Goal: Task Accomplishment & Management: Manage account settings

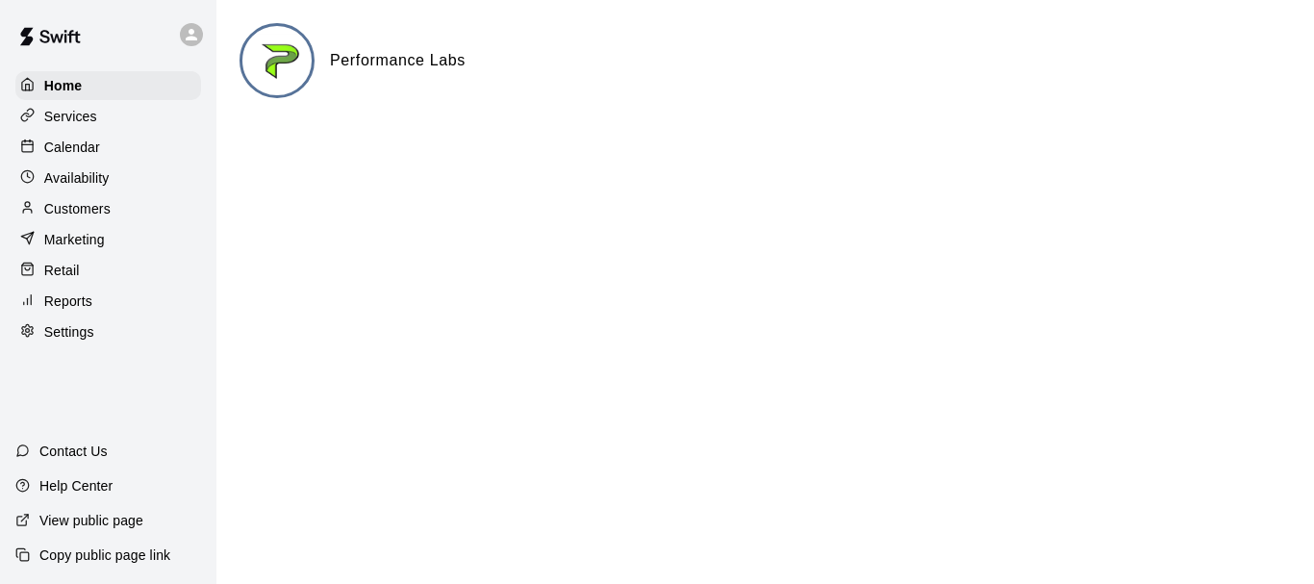
click at [85, 162] on div "Calendar" at bounding box center [108, 147] width 186 height 29
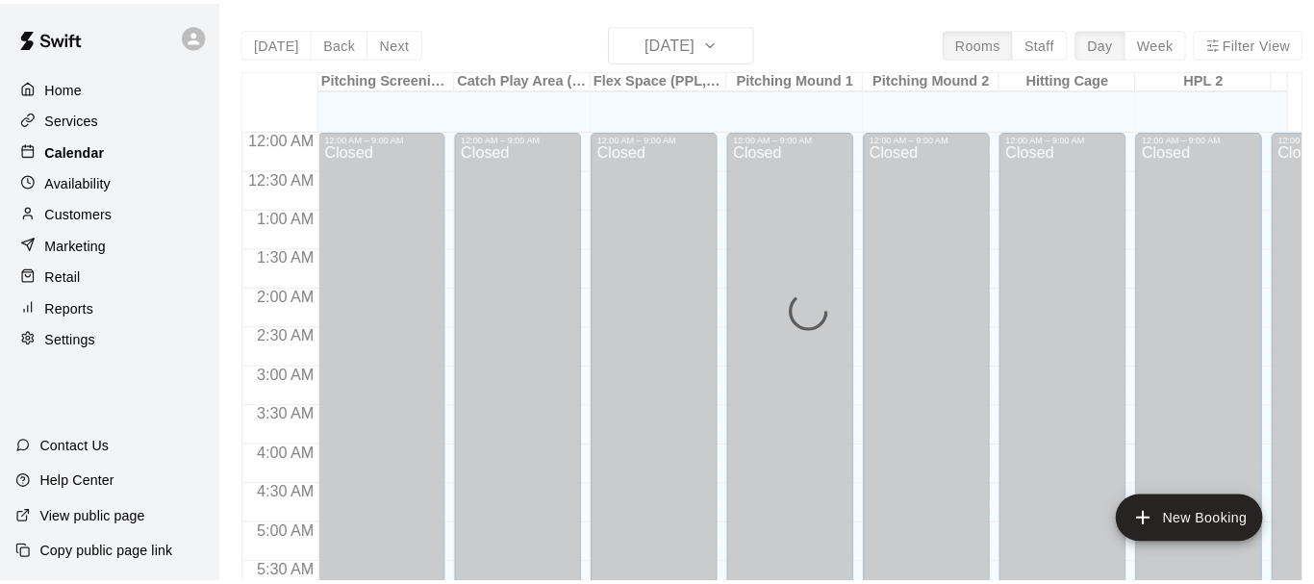
scroll to position [976, 0]
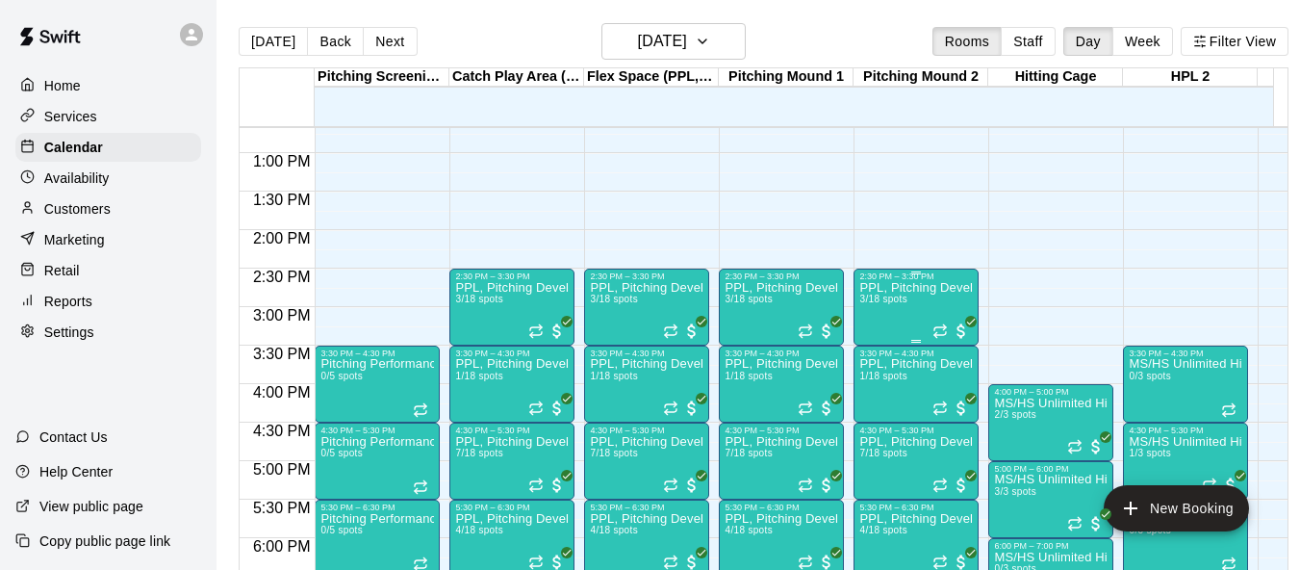
click at [888, 315] on div "PPL, Pitching Development Session 3/18 spots" at bounding box center [916, 566] width 114 height 570
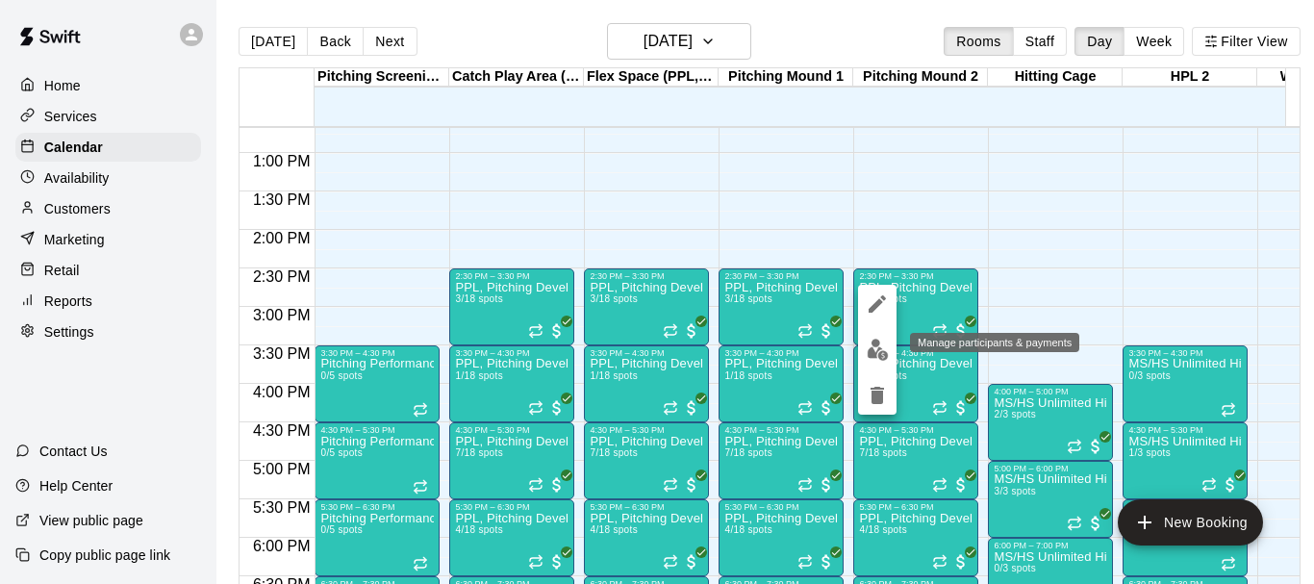
click at [875, 355] on img "edit" at bounding box center [878, 350] width 22 height 22
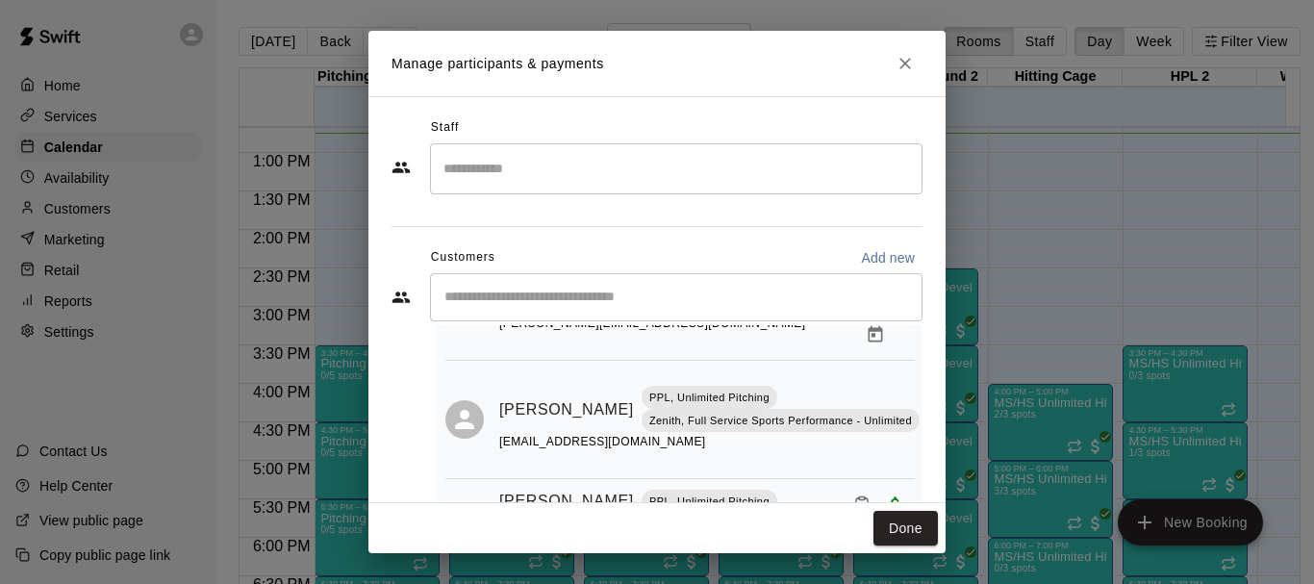
scroll to position [133, 0]
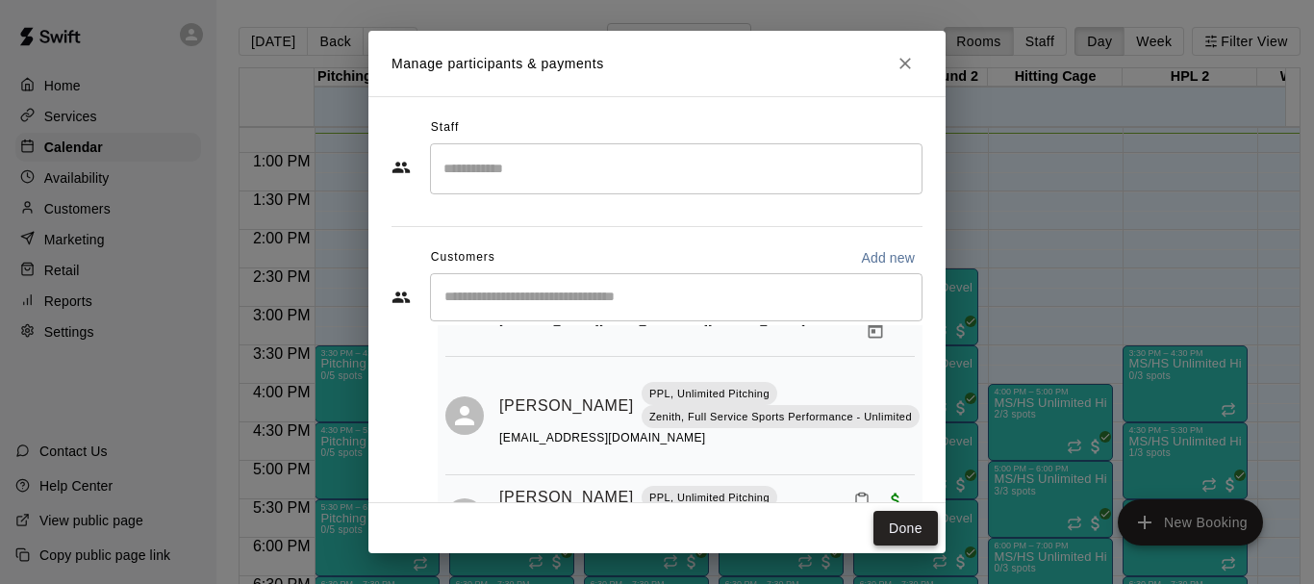
click at [902, 515] on button "Done" at bounding box center [906, 529] width 64 height 36
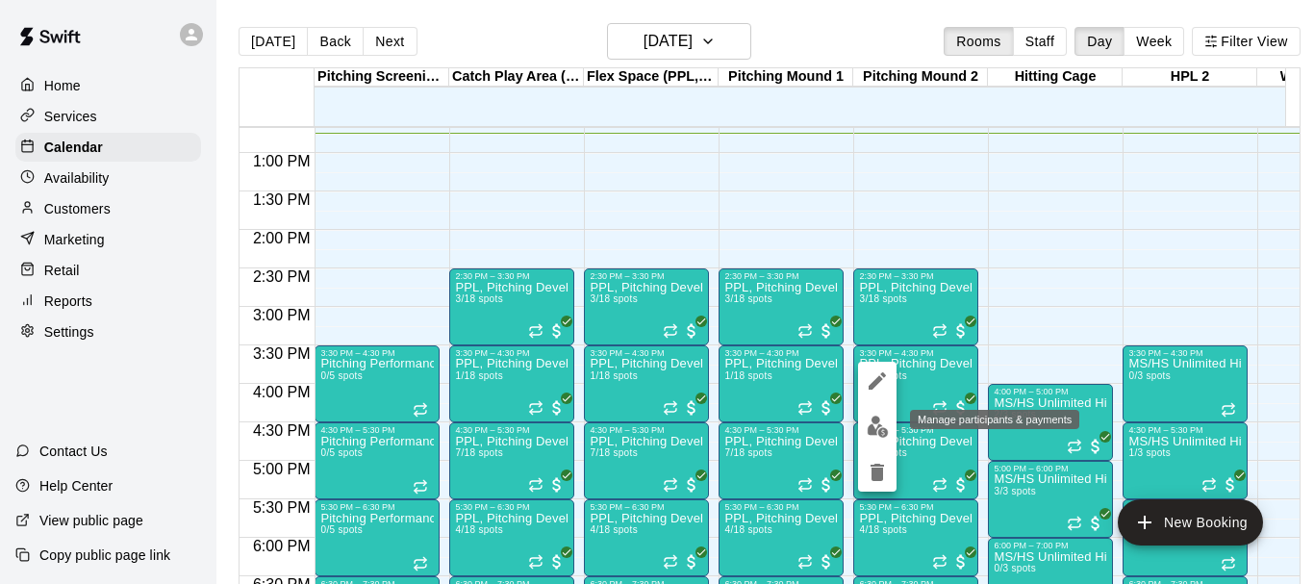
click at [879, 423] on img "edit" at bounding box center [878, 427] width 22 height 22
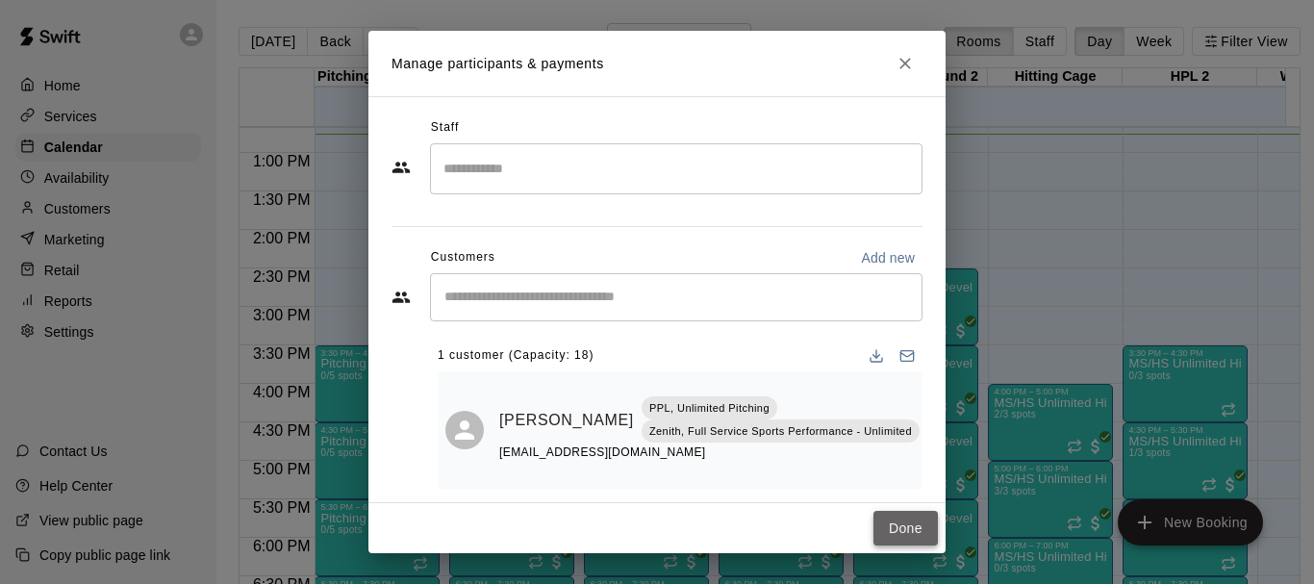
click at [897, 522] on button "Done" at bounding box center [906, 529] width 64 height 36
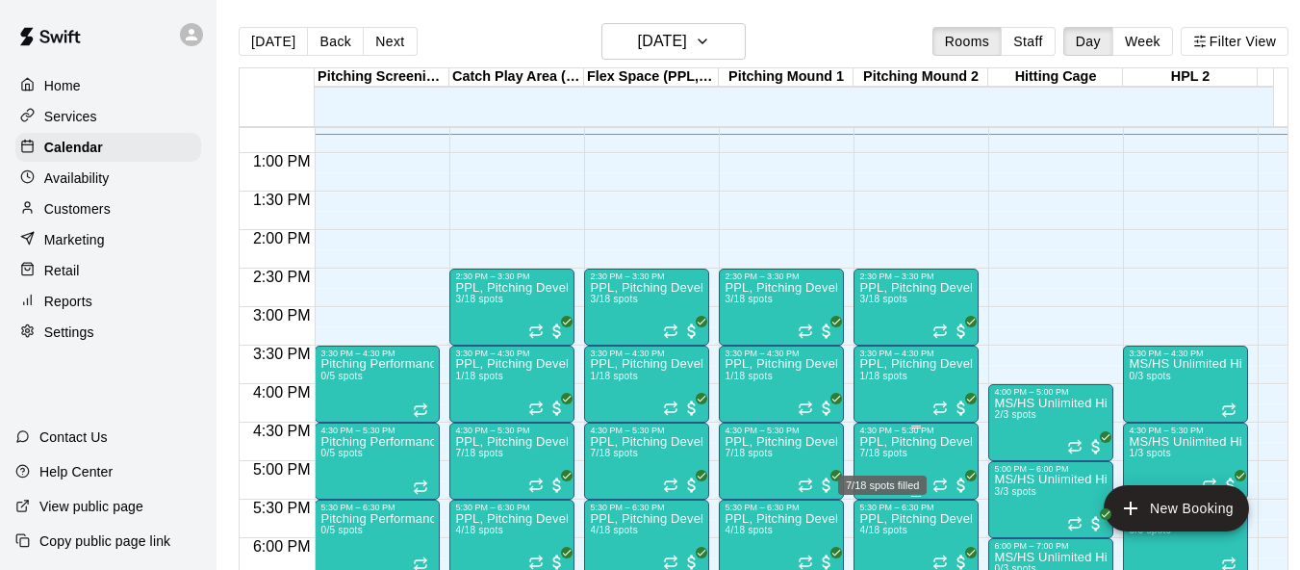
click at [879, 458] on span "7/18 spots" at bounding box center [882, 452] width 47 height 11
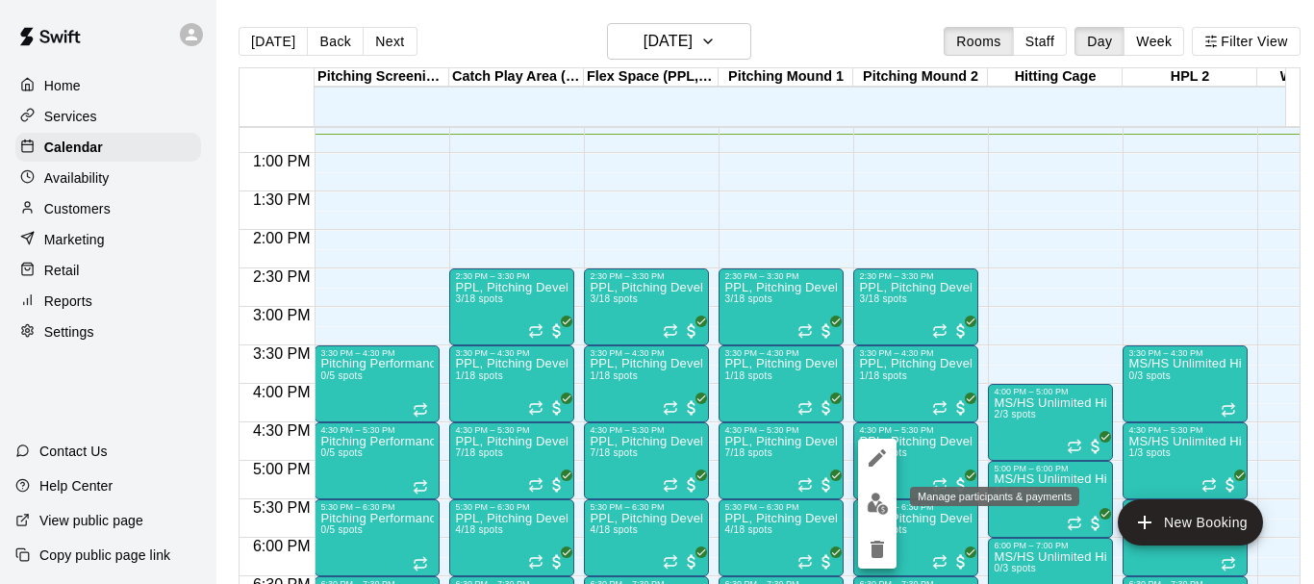
click at [870, 504] on img "edit" at bounding box center [878, 504] width 22 height 22
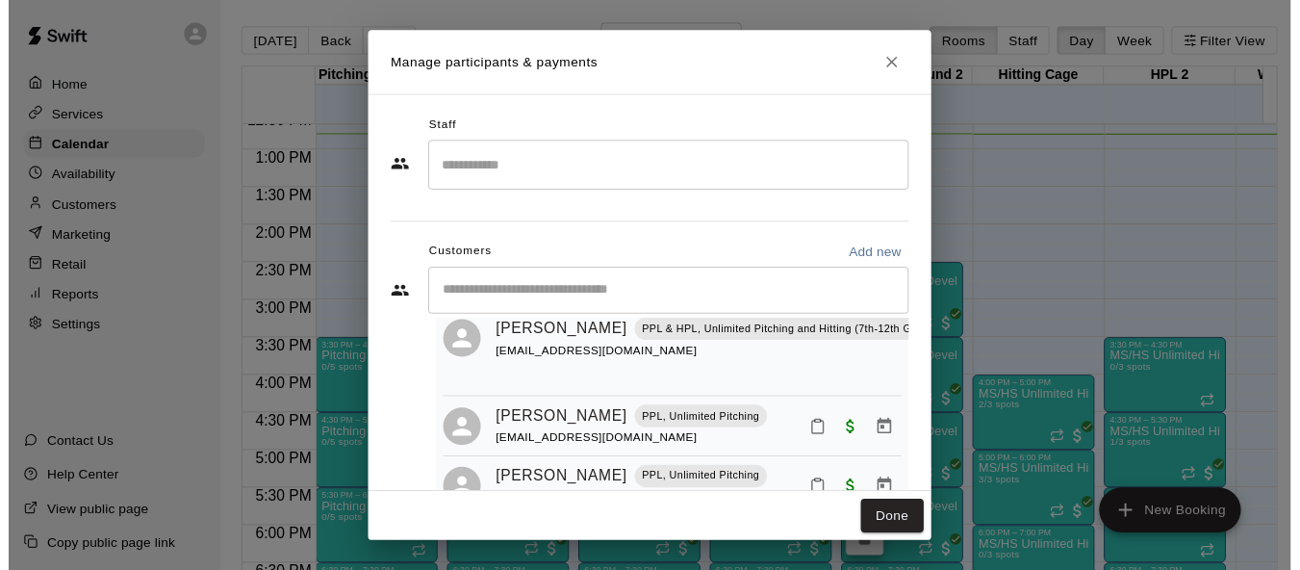
scroll to position [457, 0]
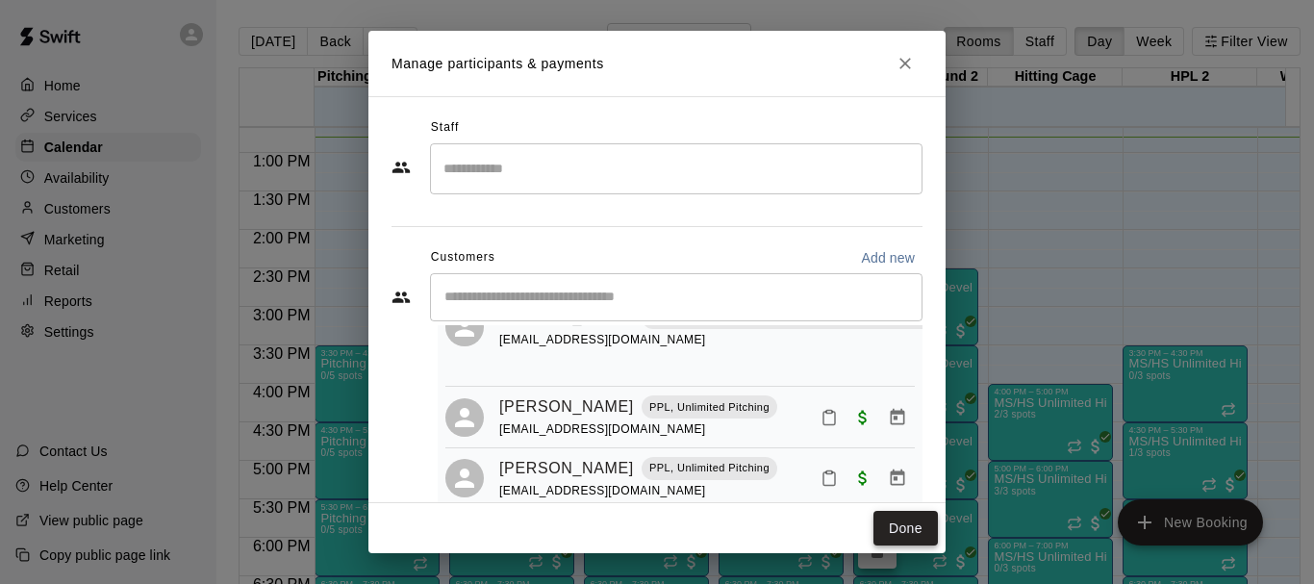
click at [911, 537] on button "Done" at bounding box center [906, 529] width 64 height 36
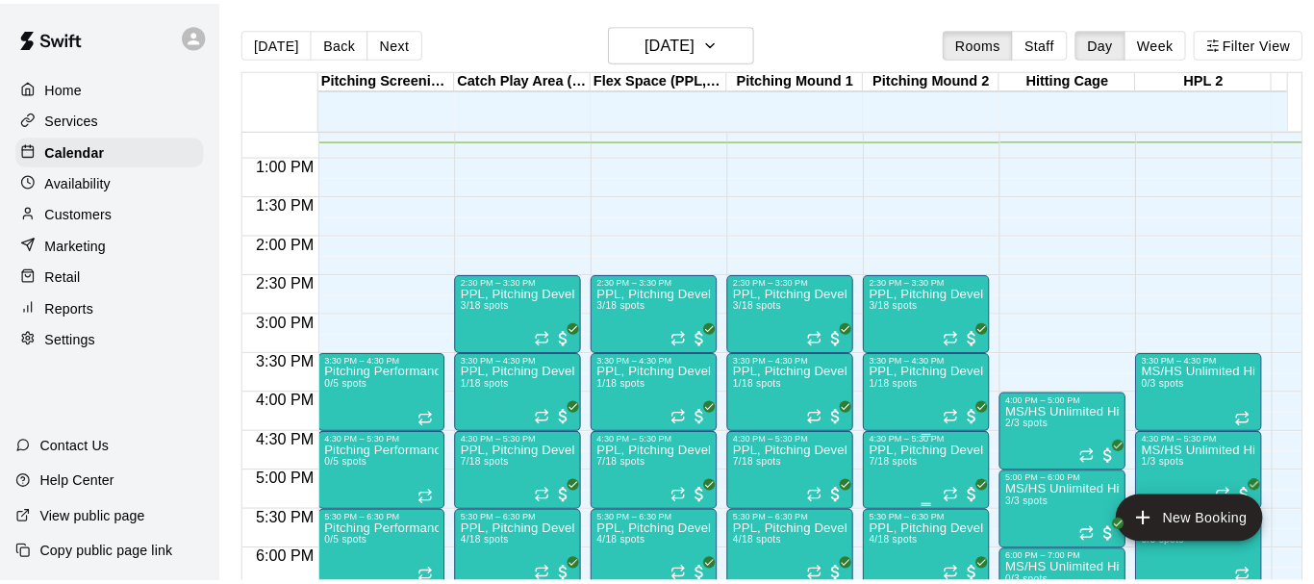
scroll to position [1072, 0]
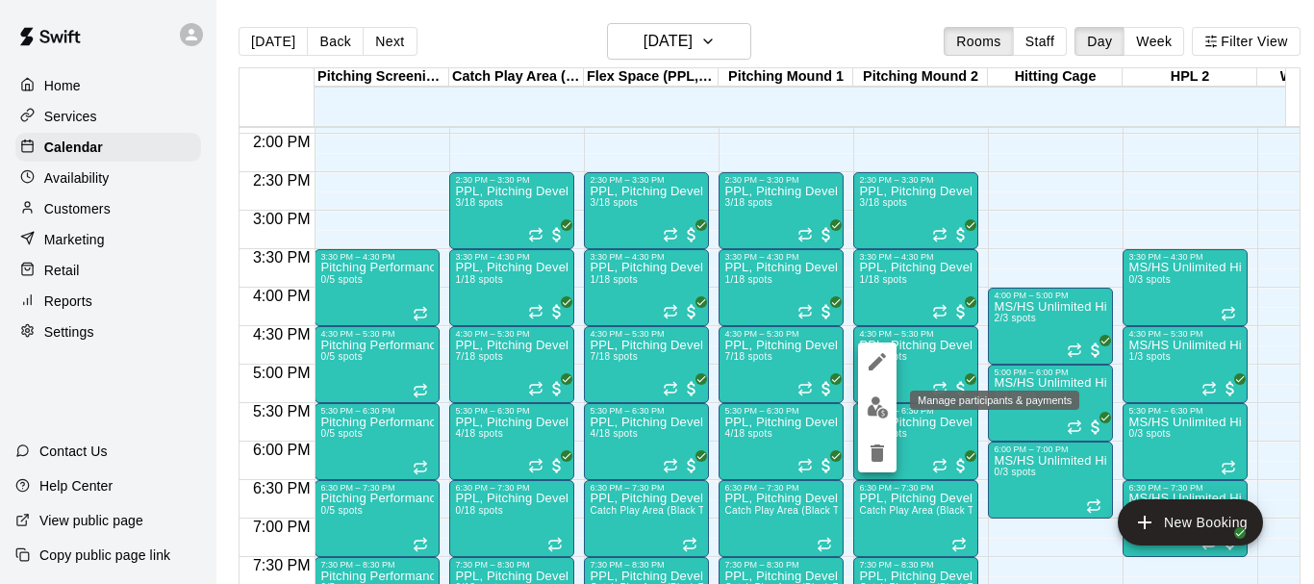
click at [874, 414] on img "edit" at bounding box center [878, 407] width 22 height 22
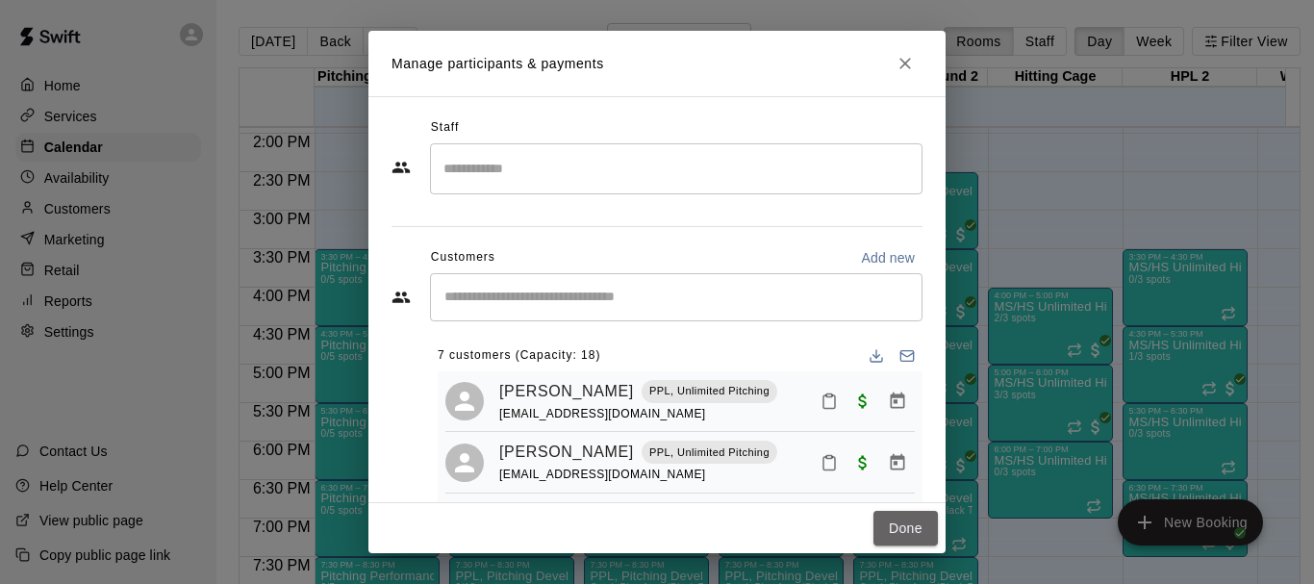
drag, startPoint x: 905, startPoint y: 532, endPoint x: 927, endPoint y: 466, distance: 69.7
click at [905, 531] on button "Done" at bounding box center [906, 529] width 64 height 36
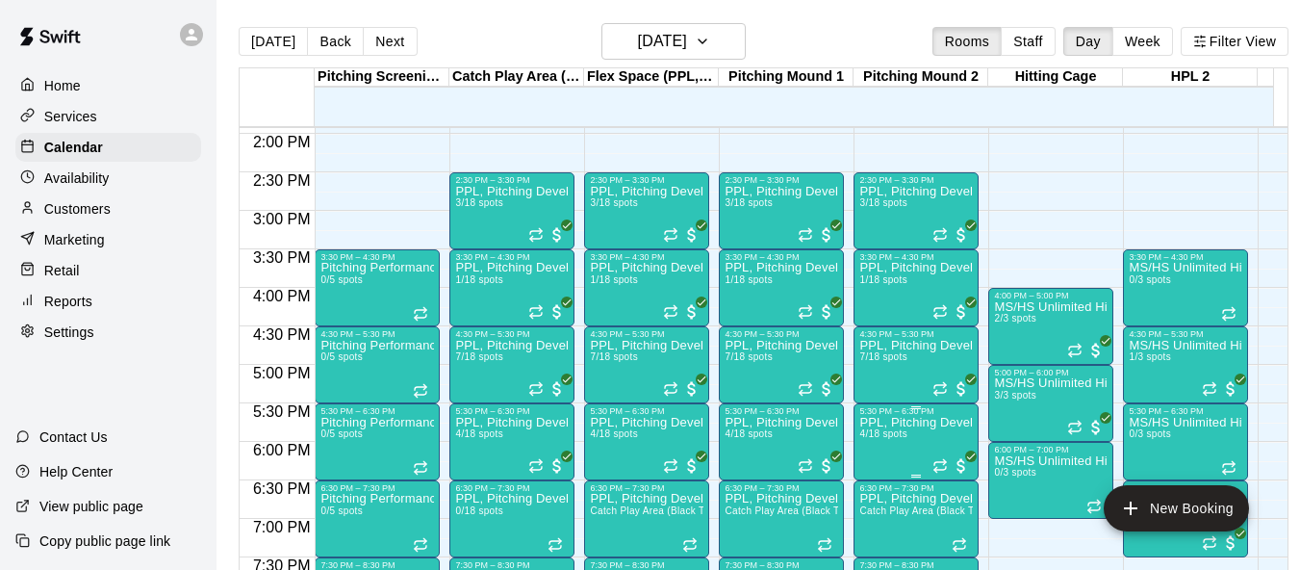
click at [879, 439] on span "4/18 spots" at bounding box center [882, 433] width 47 height 11
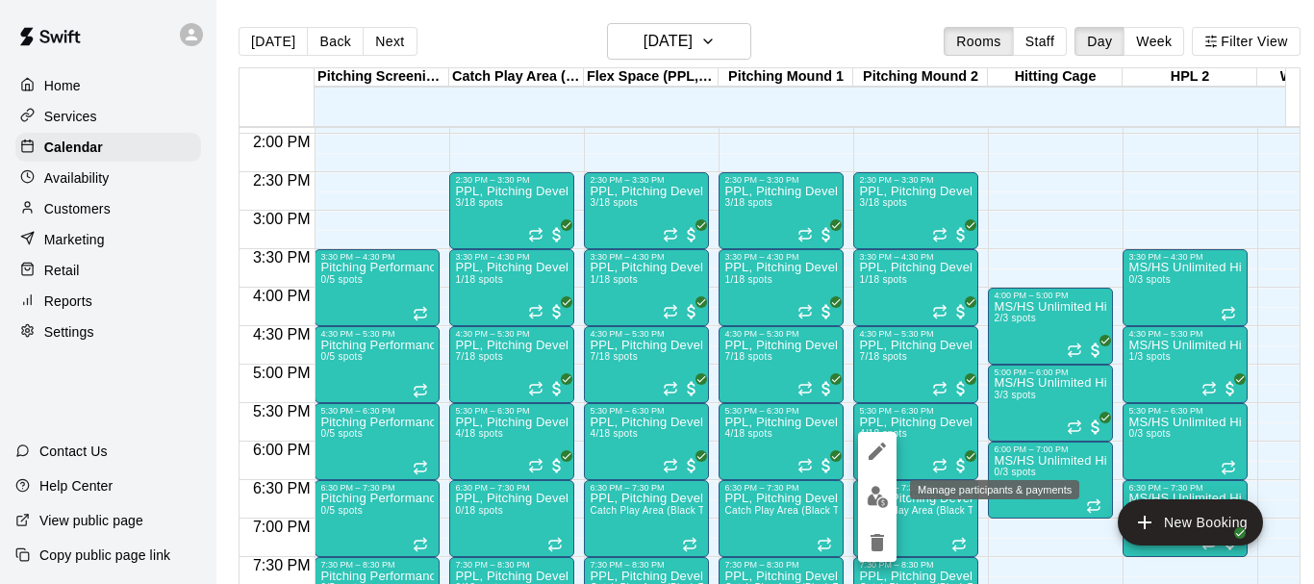
click at [879, 484] on button "edit" at bounding box center [877, 497] width 38 height 38
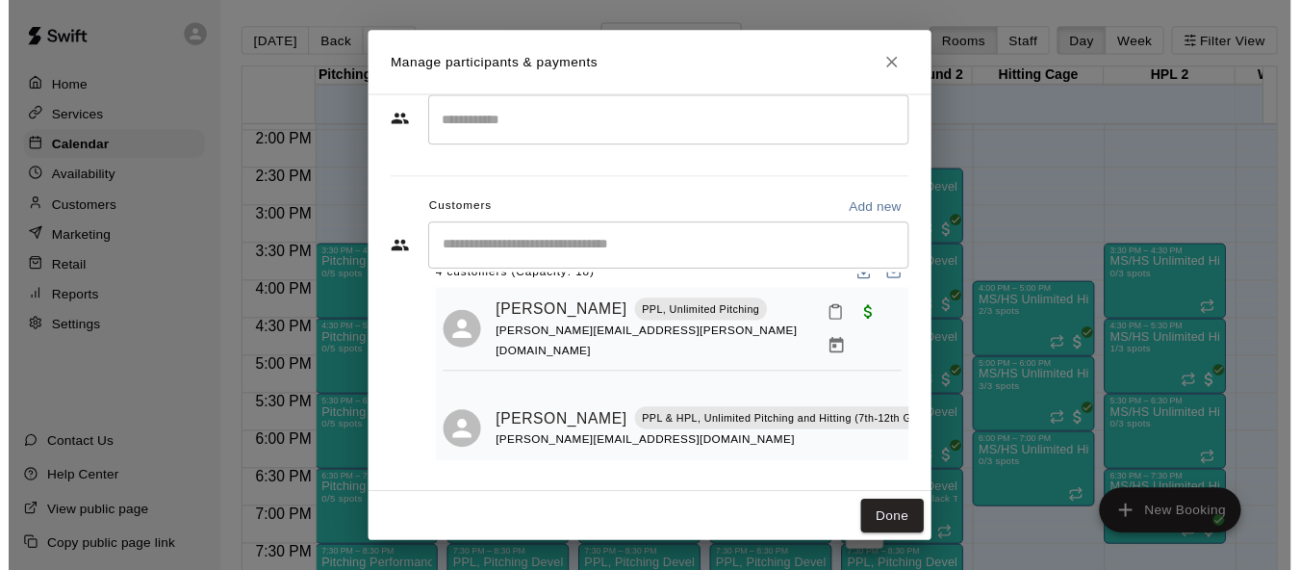
scroll to position [0, 0]
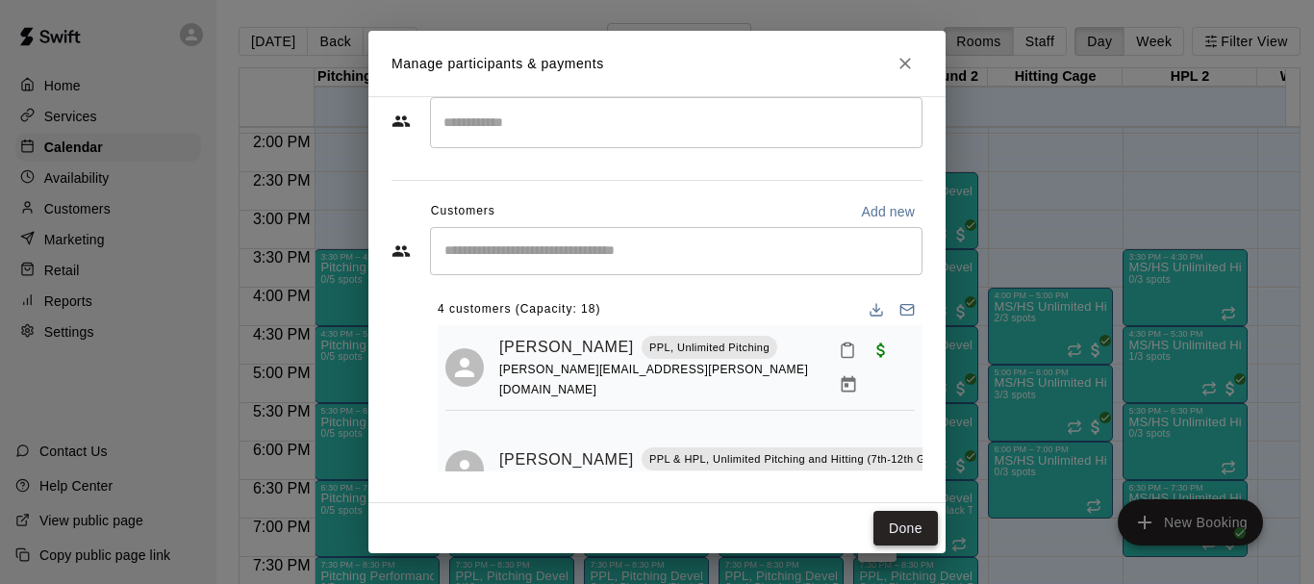
click at [889, 534] on button "Done" at bounding box center [906, 529] width 64 height 36
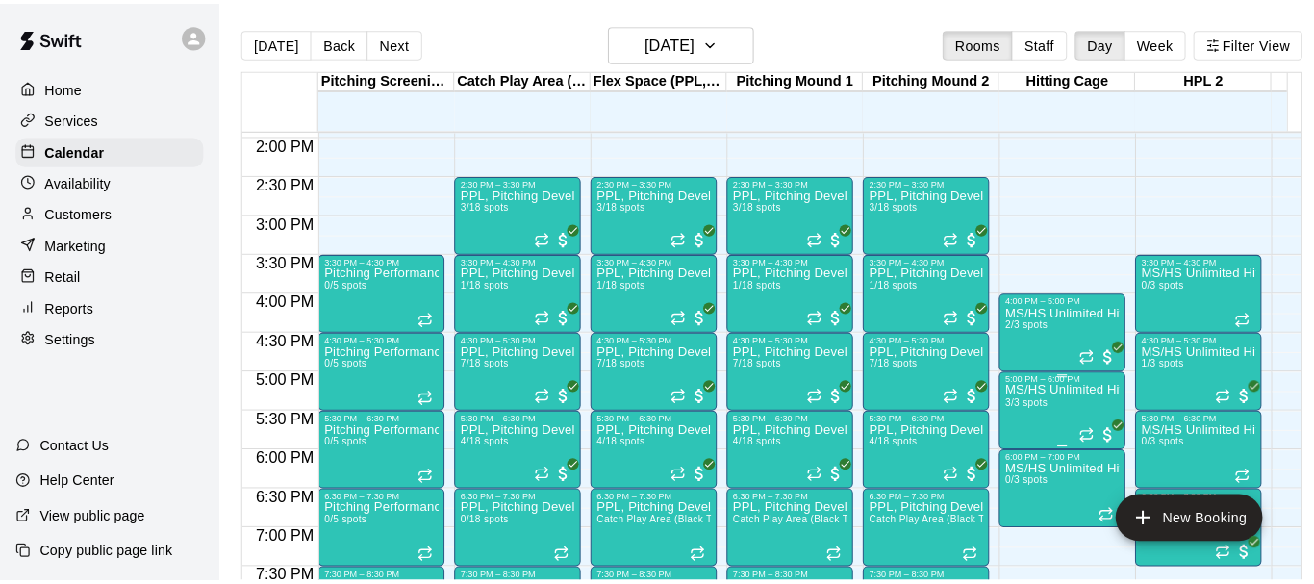
scroll to position [1072, 0]
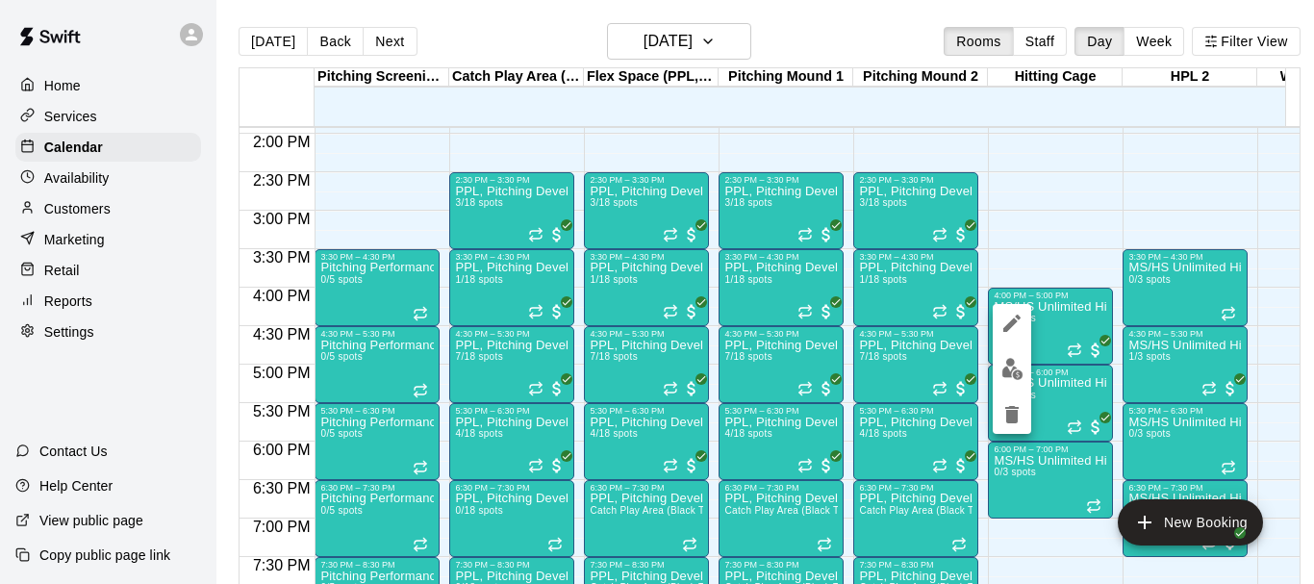
click at [1010, 374] on img "edit" at bounding box center [1013, 369] width 22 height 22
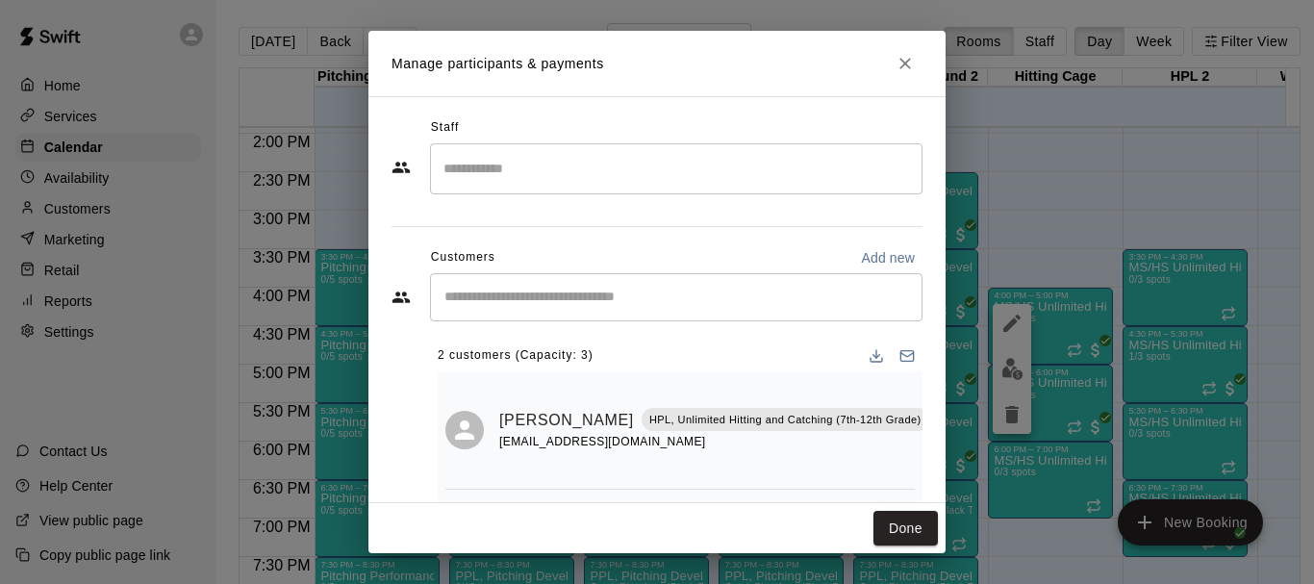
scroll to position [68, 0]
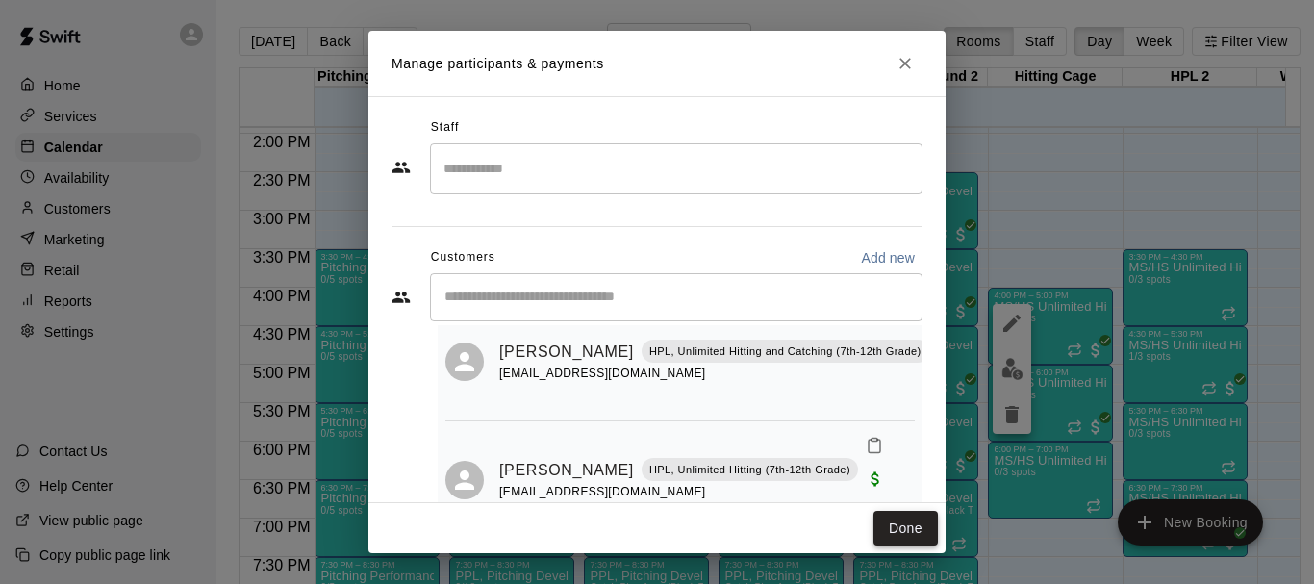
click at [913, 538] on button "Done" at bounding box center [906, 529] width 64 height 36
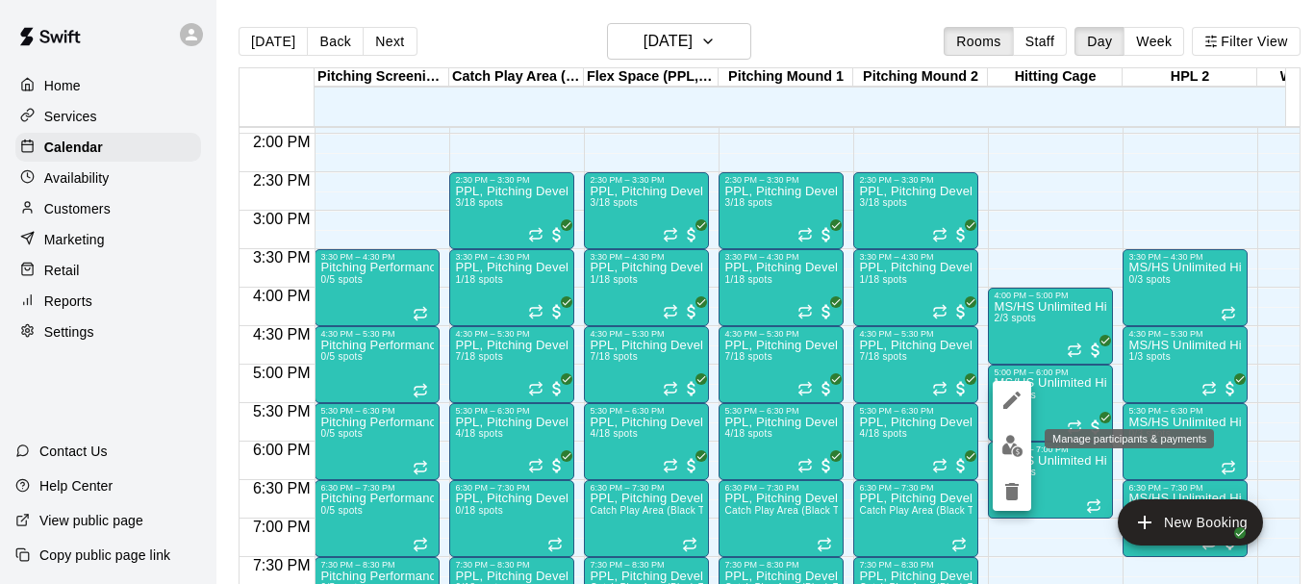
click at [1011, 447] on img "edit" at bounding box center [1013, 446] width 22 height 22
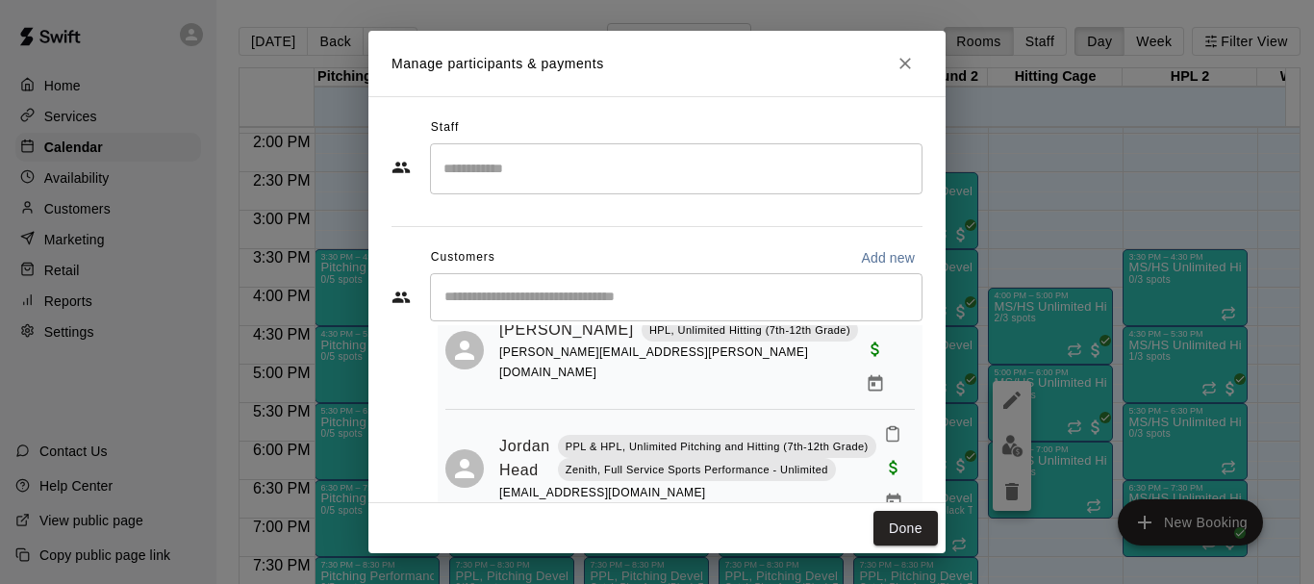
scroll to position [201, 0]
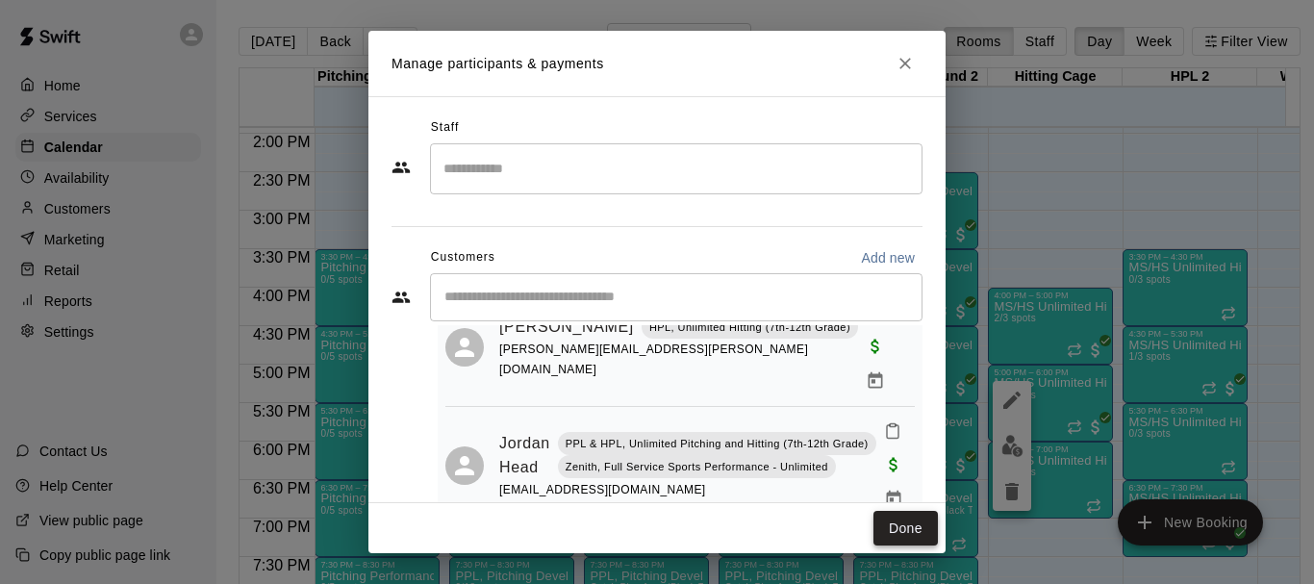
click at [896, 541] on button "Done" at bounding box center [906, 529] width 64 height 36
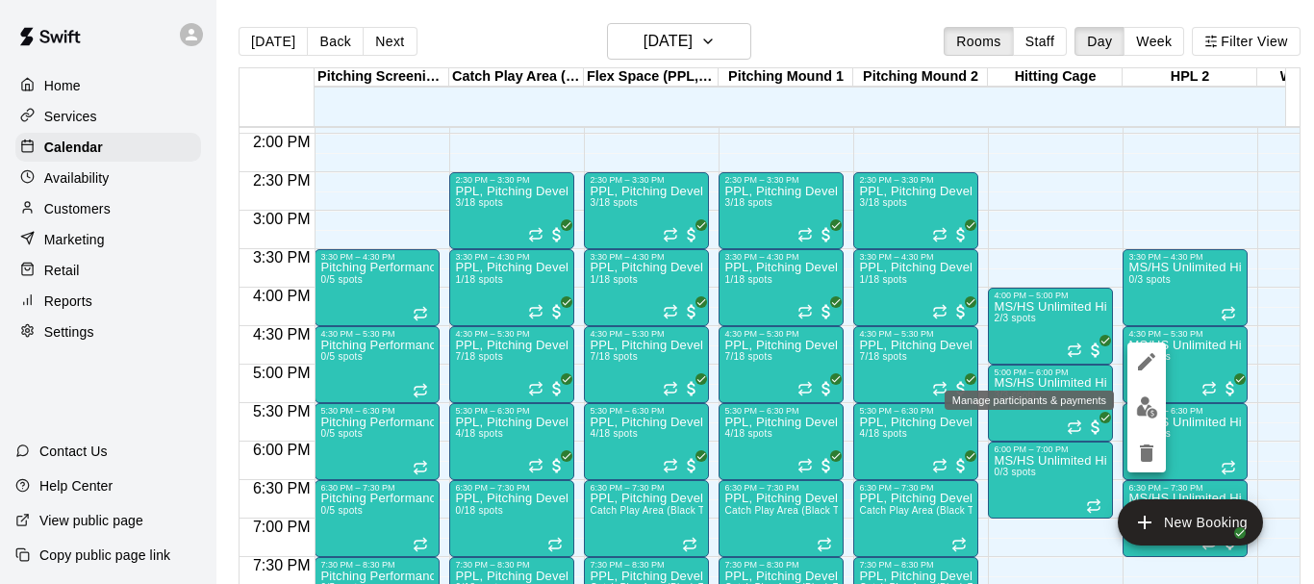
click at [1156, 399] on img "edit" at bounding box center [1147, 407] width 22 height 22
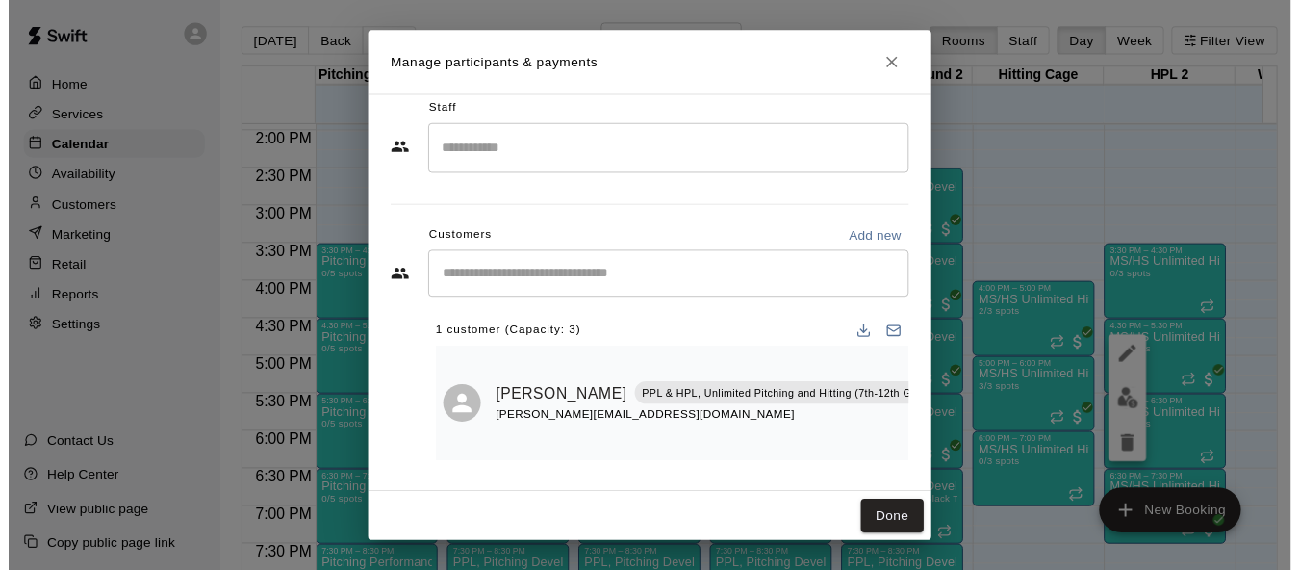
scroll to position [32, 0]
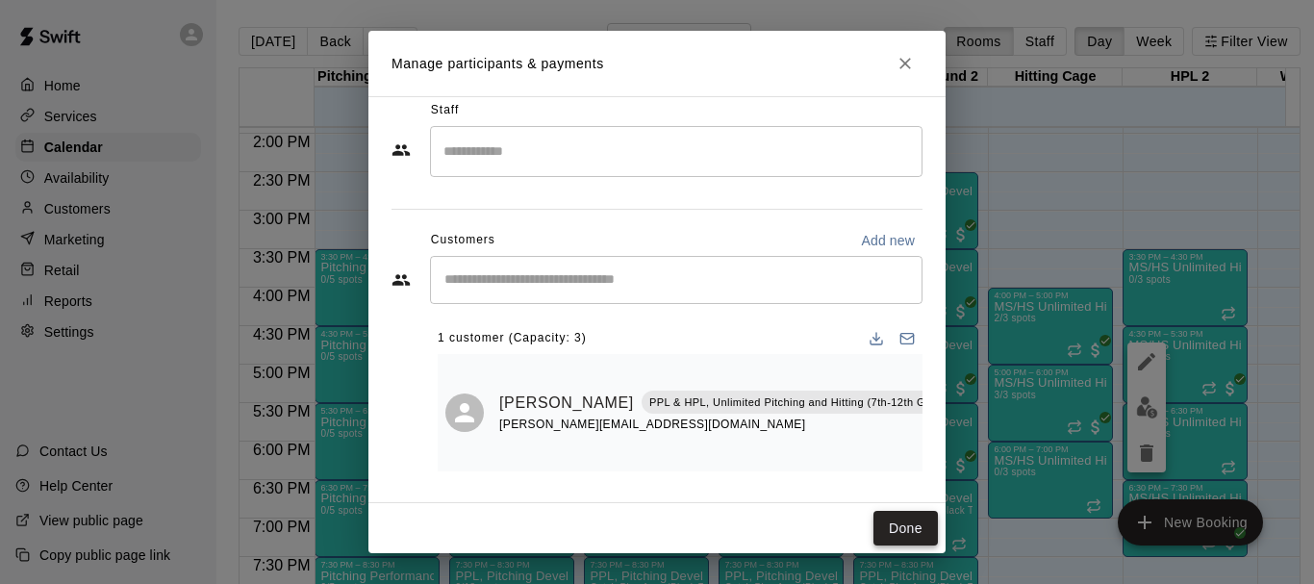
click at [884, 530] on button "Done" at bounding box center [906, 529] width 64 height 36
